Goal: Register for event/course

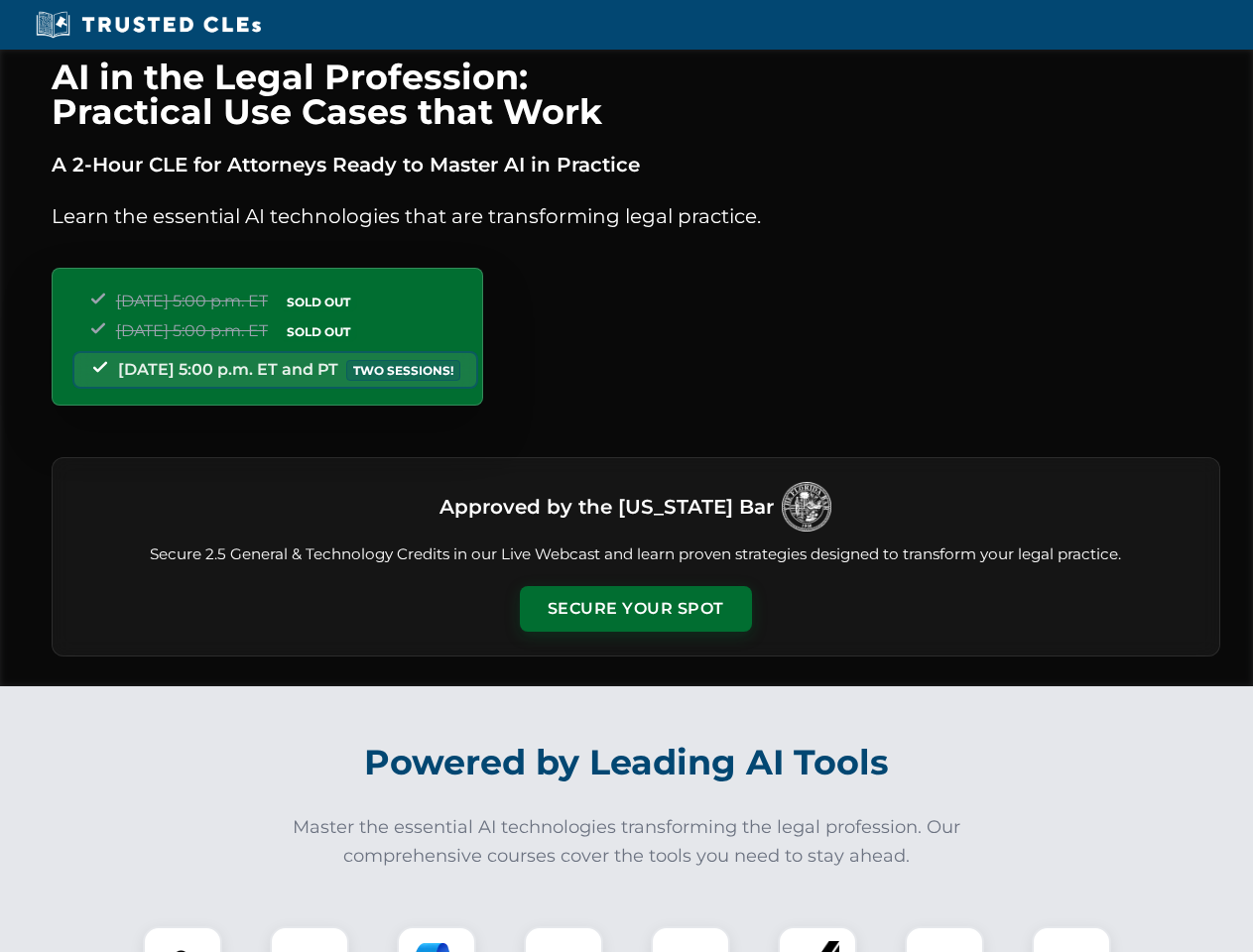
click at [634, 609] on button "Secure Your Spot" at bounding box center [635, 609] width 232 height 46
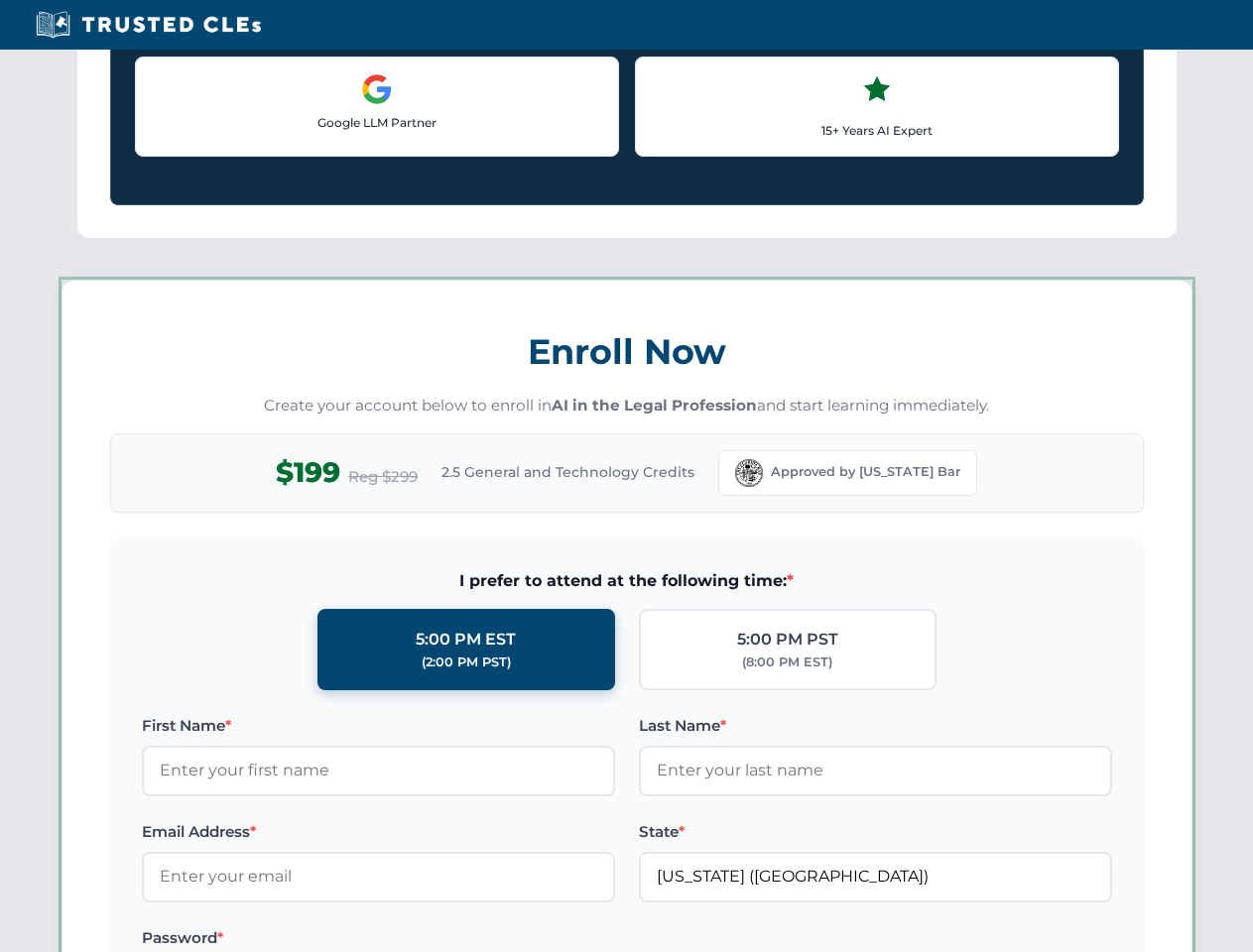
click at [310, 939] on label "Password *" at bounding box center [378, 938] width 473 height 24
click at [436, 939] on div "AI in the Legal Profession: Practical Use Cases that Work A 2-Hour CLE for Atto…" at bounding box center [626, 929] width 1253 height 4639
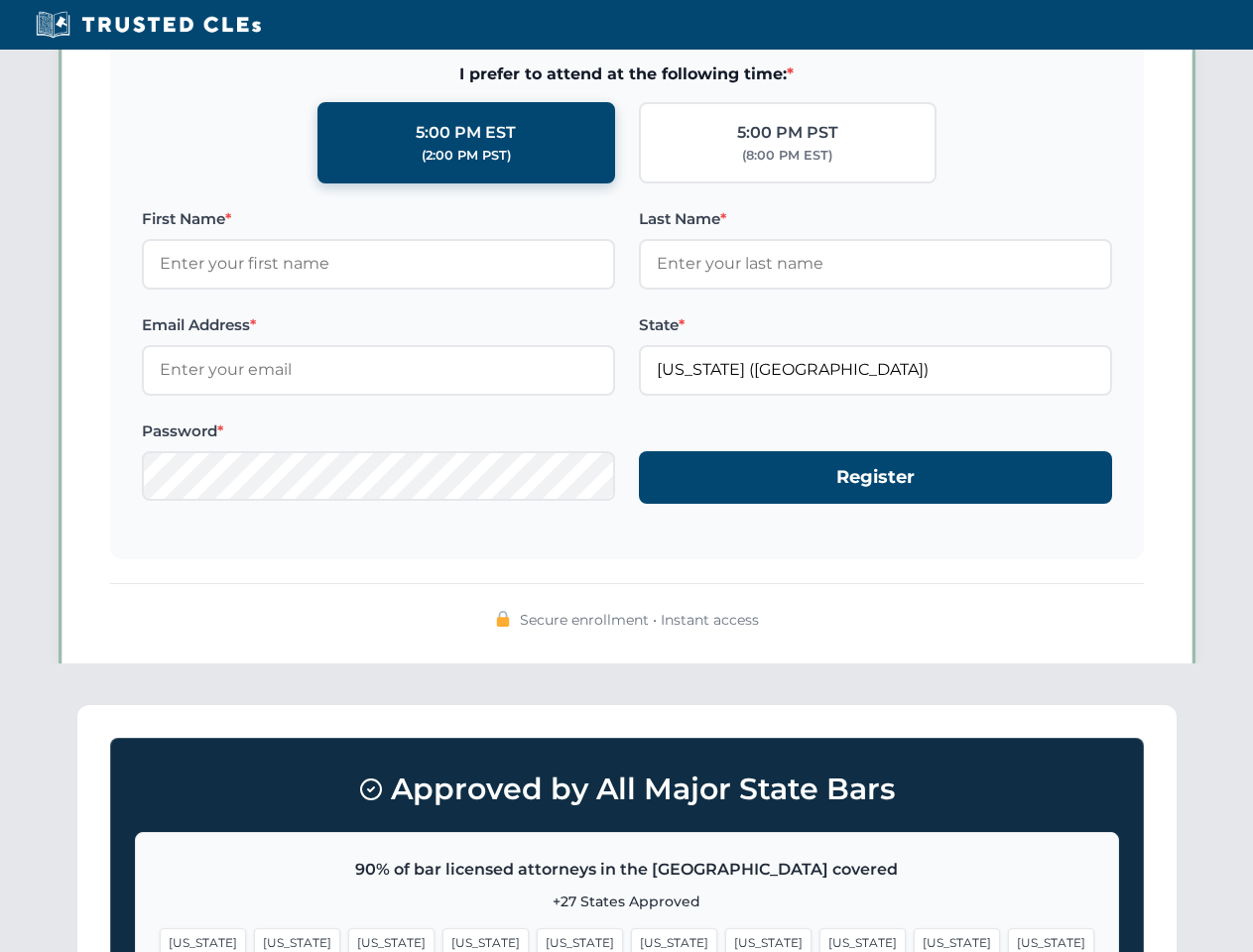
click at [630, 939] on span "[US_STATE]" at bounding box center [673, 942] width 86 height 29
click at [725, 939] on span "[US_STATE]" at bounding box center [767, 942] width 86 height 29
click at [913, 939] on span "[US_STATE]" at bounding box center [956, 942] width 86 height 29
